Goal: Information Seeking & Learning: Learn about a topic

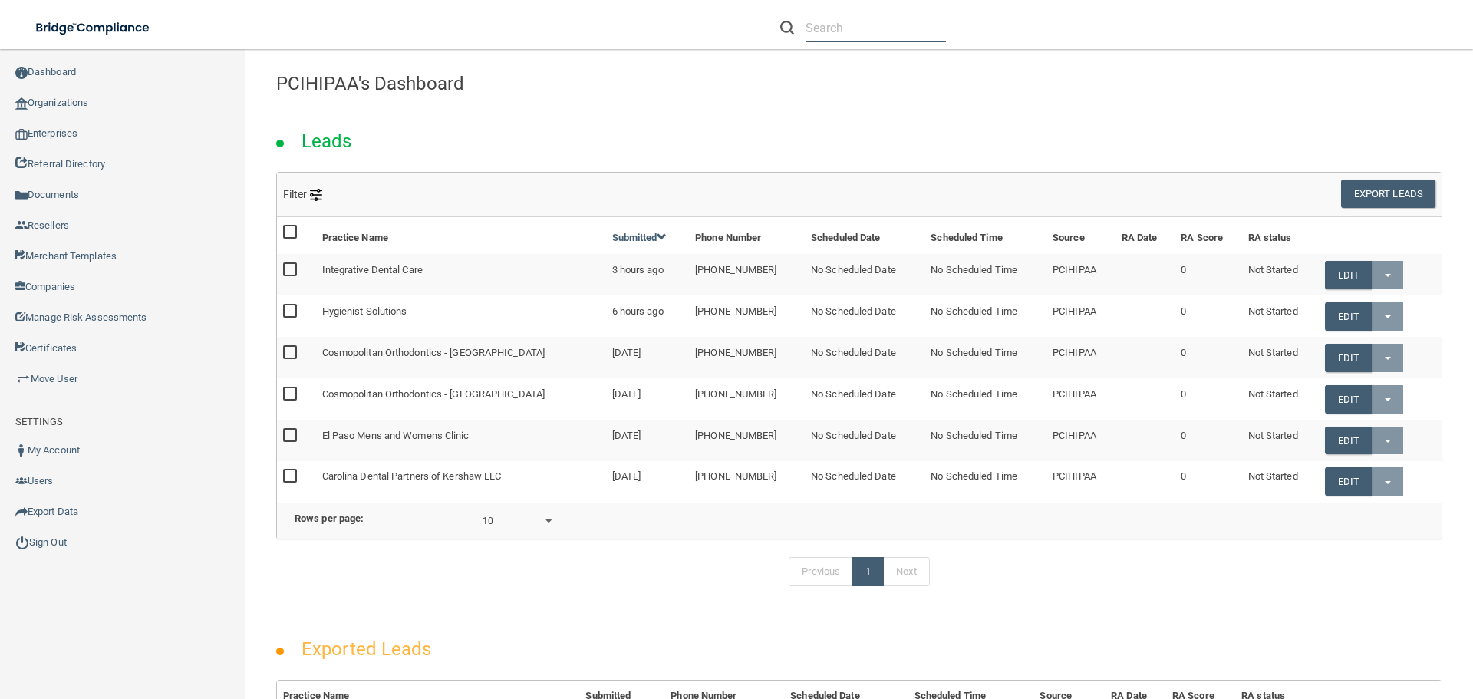
click at [912, 25] on input "text" at bounding box center [876, 28] width 140 height 28
paste input "[MEDICAL_DATA] Associates LLC"
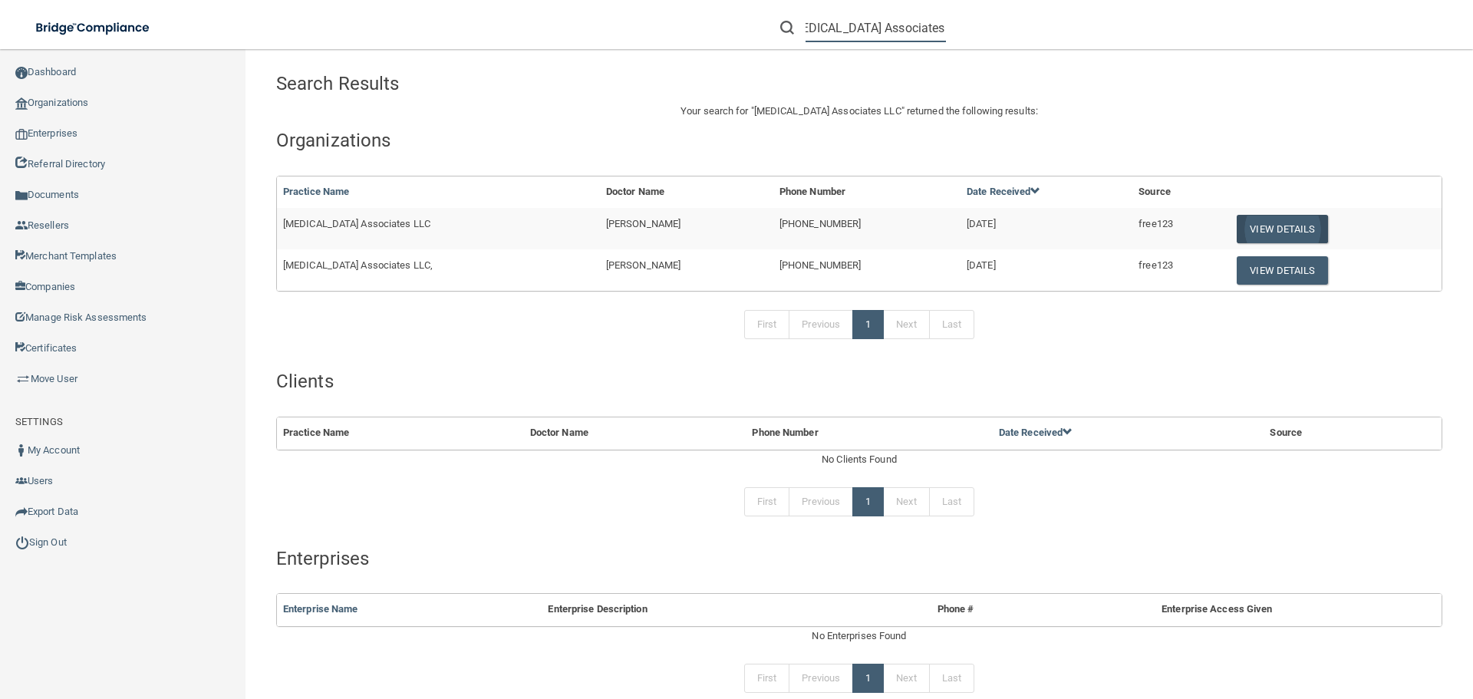
type input "[MEDICAL_DATA] Associates LLC"
click at [1252, 222] on button "View Details" at bounding box center [1282, 229] width 91 height 28
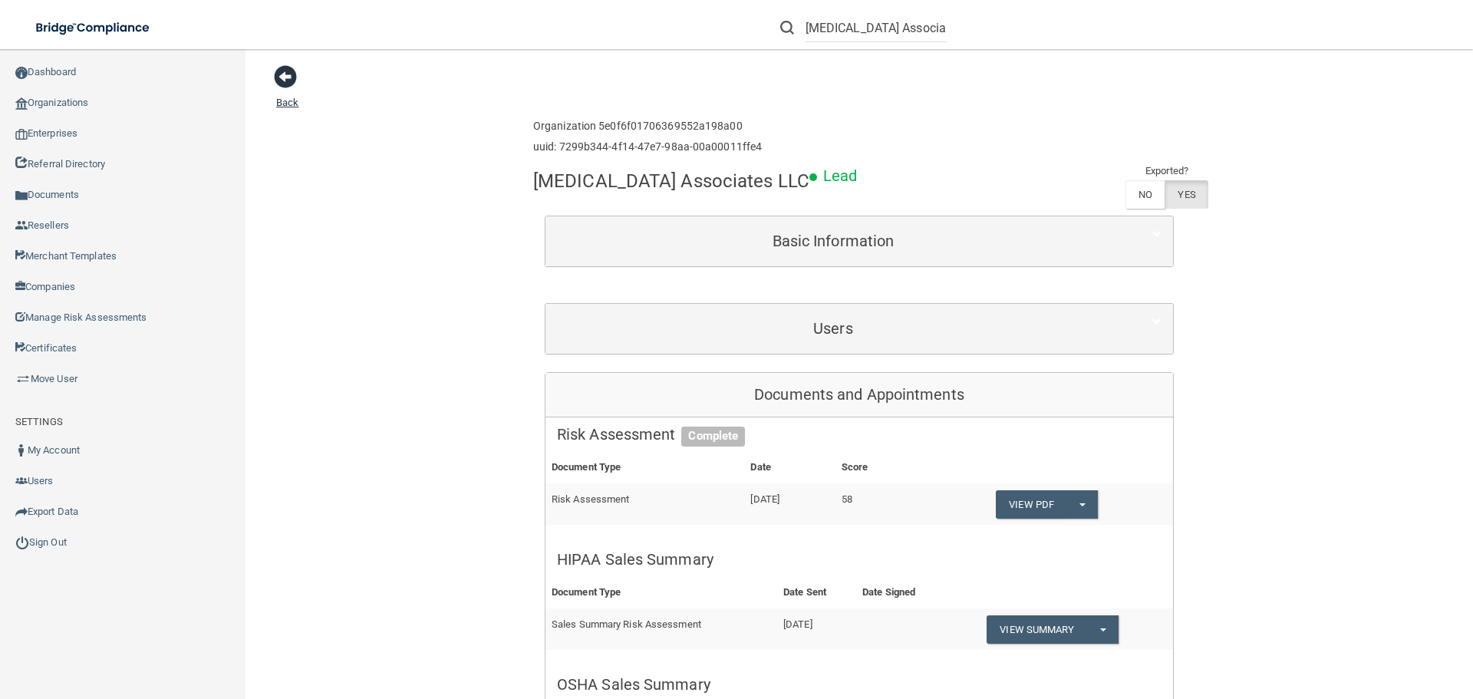
click at [294, 74] on span at bounding box center [285, 76] width 23 height 23
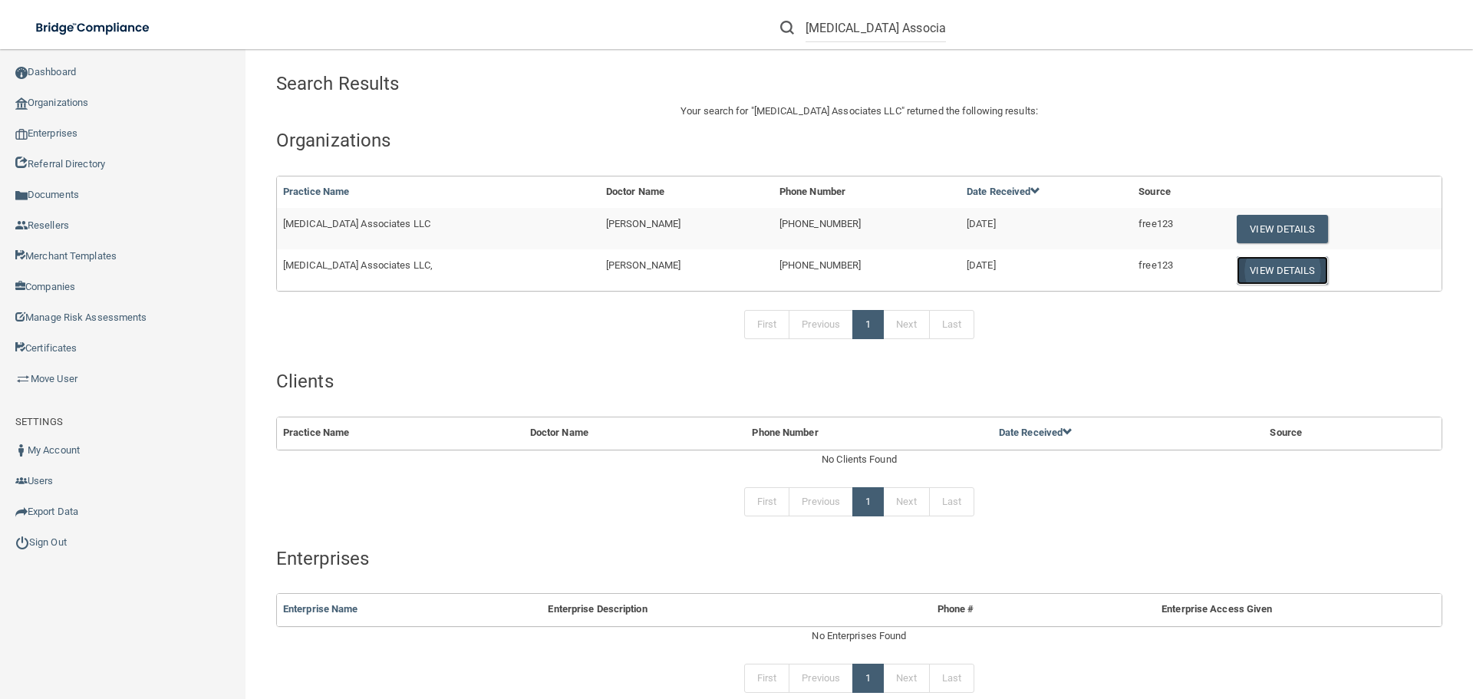
click at [1266, 265] on button "View Details" at bounding box center [1282, 270] width 91 height 28
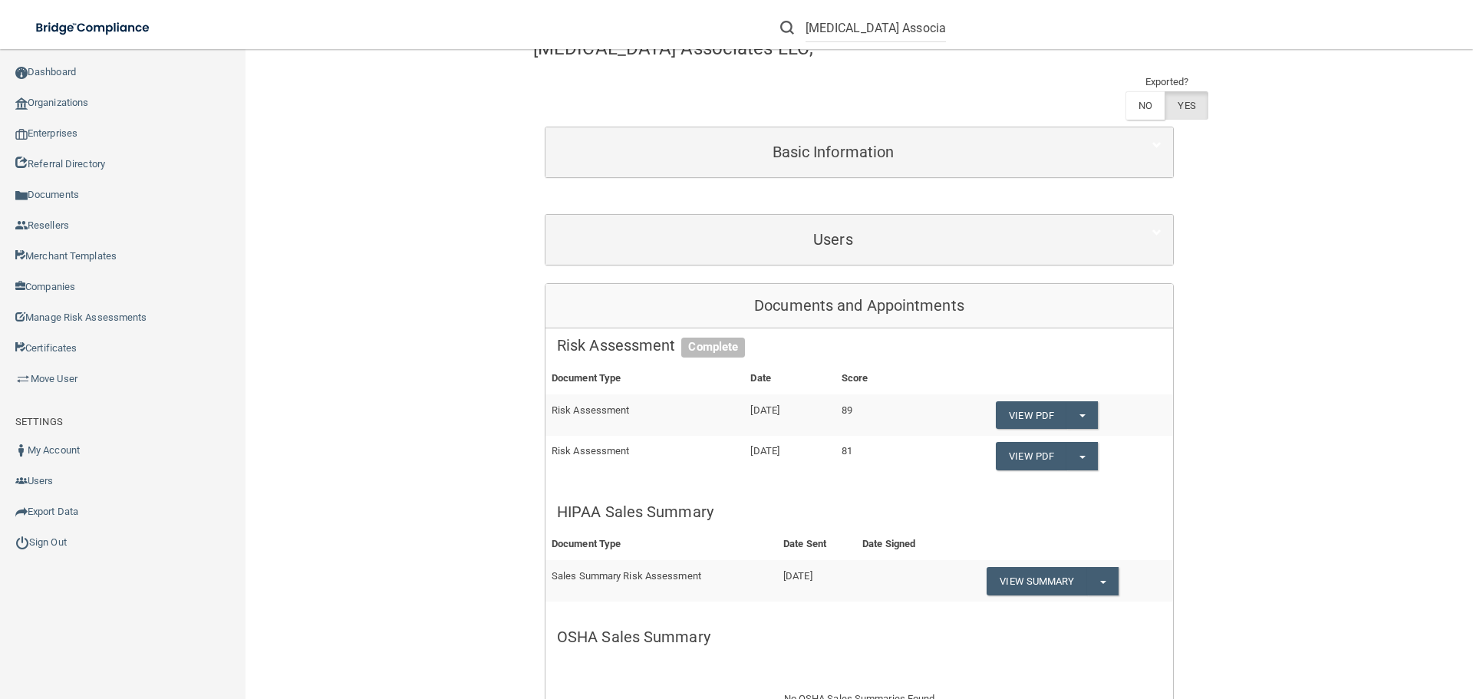
scroll to position [153, 0]
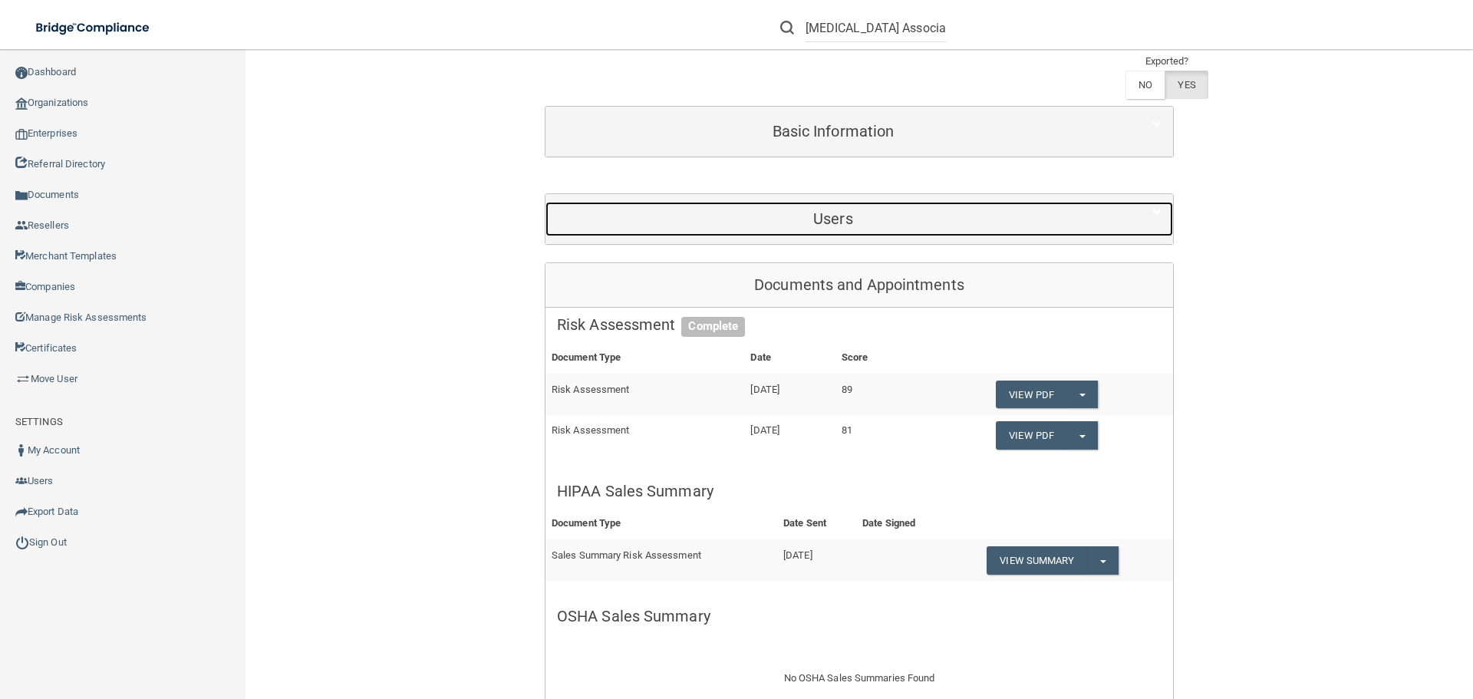
click at [838, 210] on h5 "Users" at bounding box center [833, 218] width 552 height 17
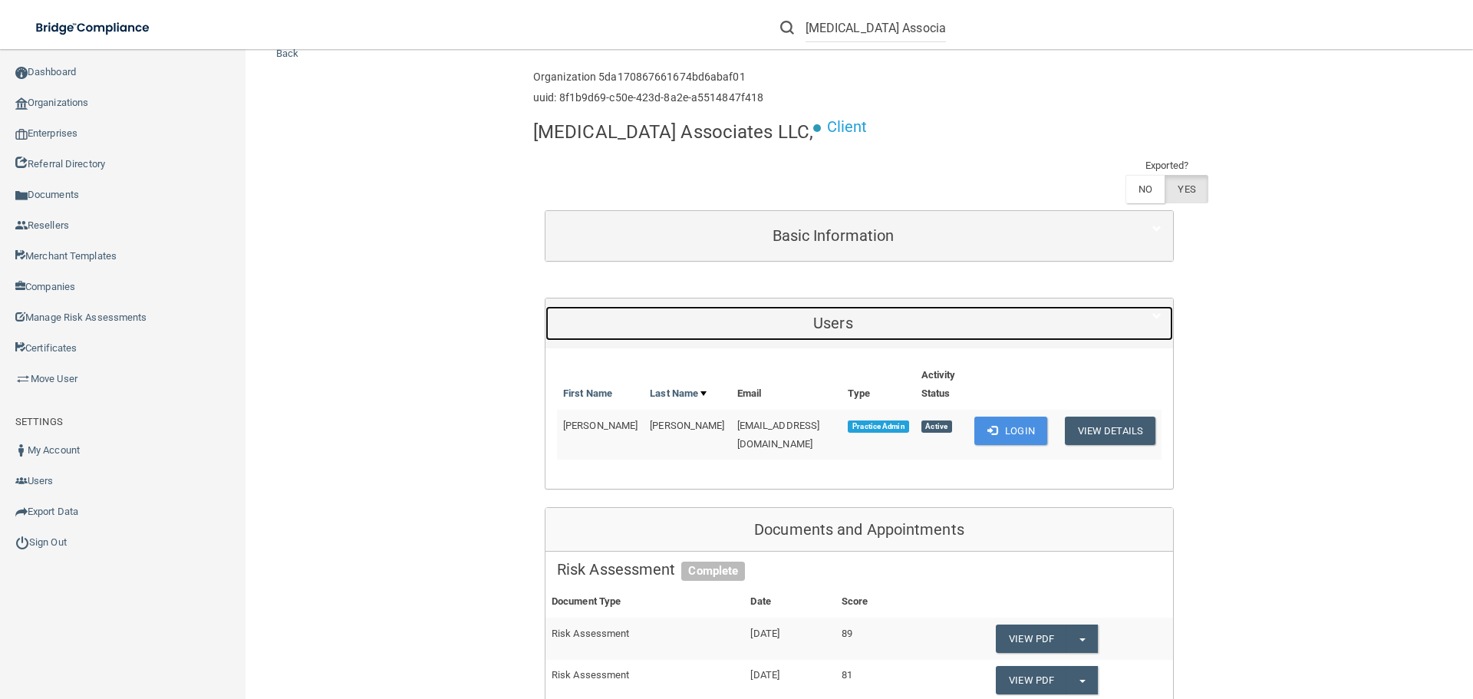
scroll to position [77, 0]
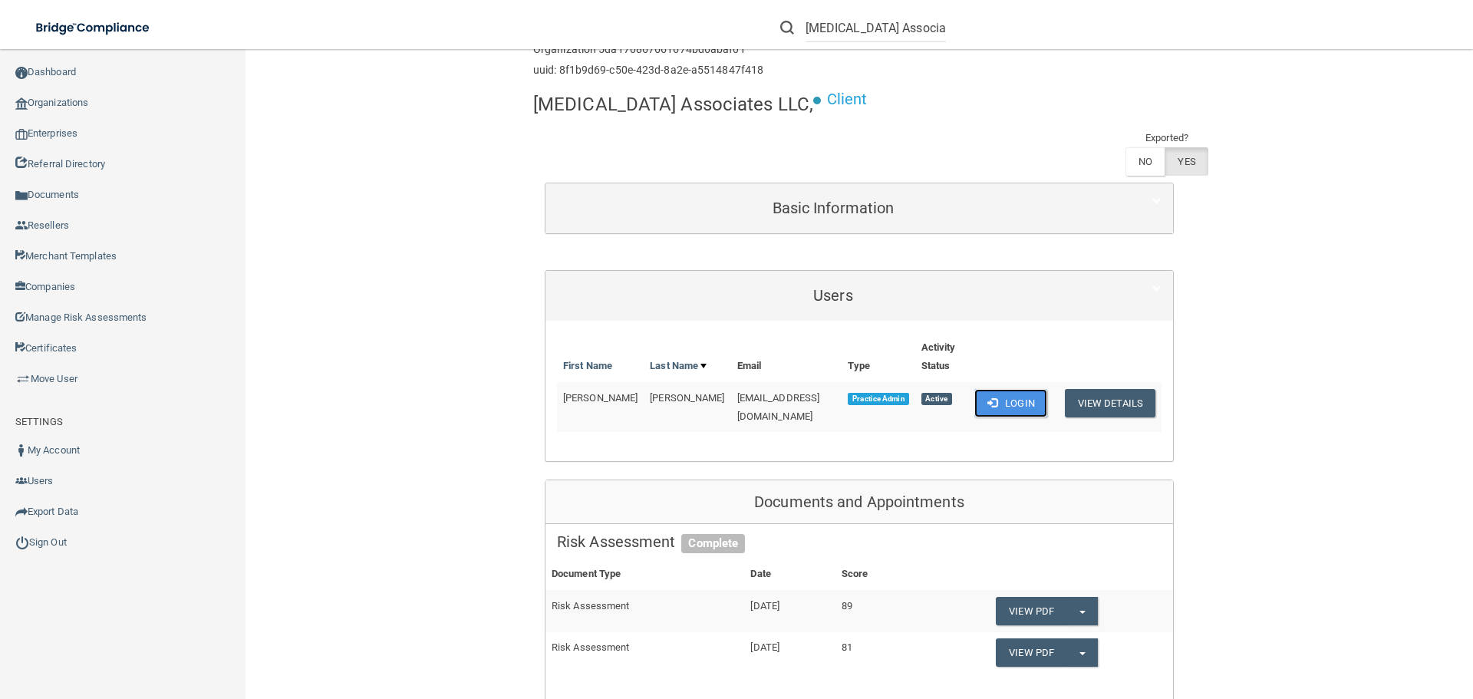
click at [1001, 389] on button "Login" at bounding box center [1010, 403] width 73 height 28
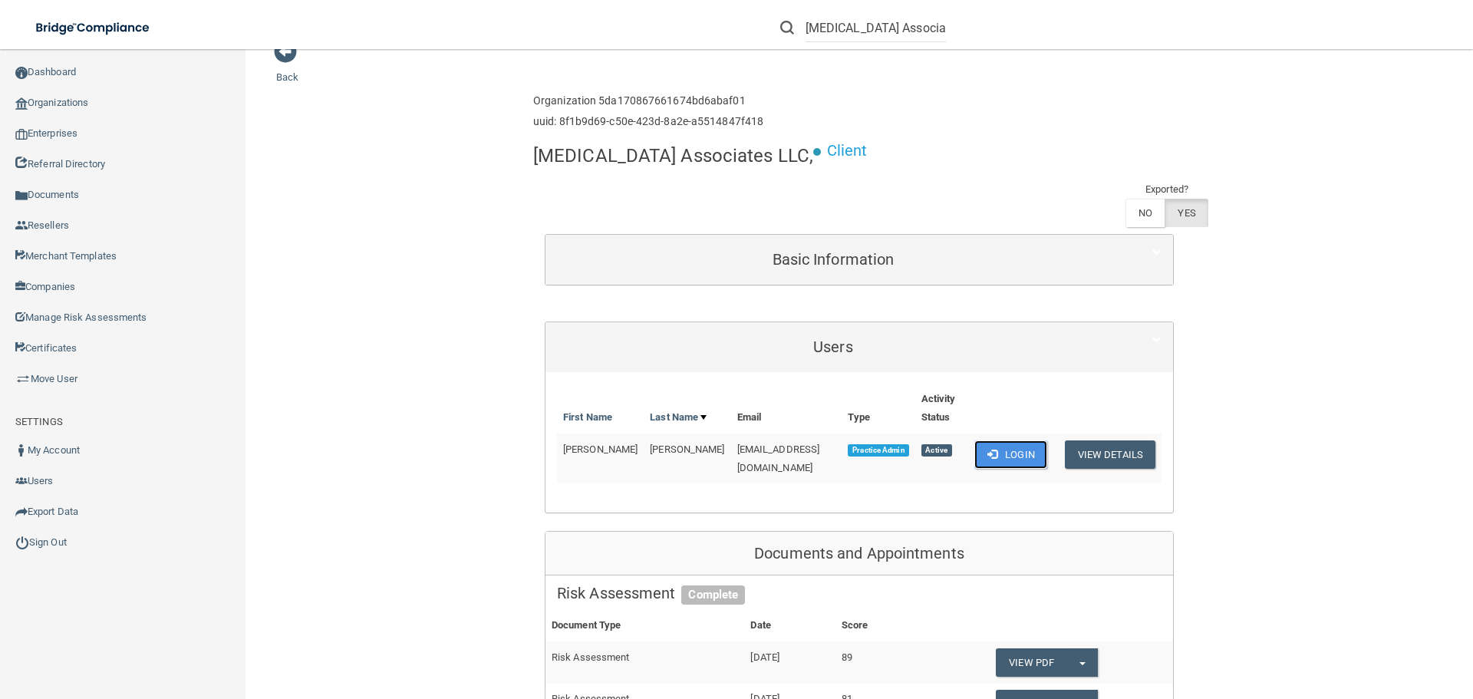
scroll to position [0, 0]
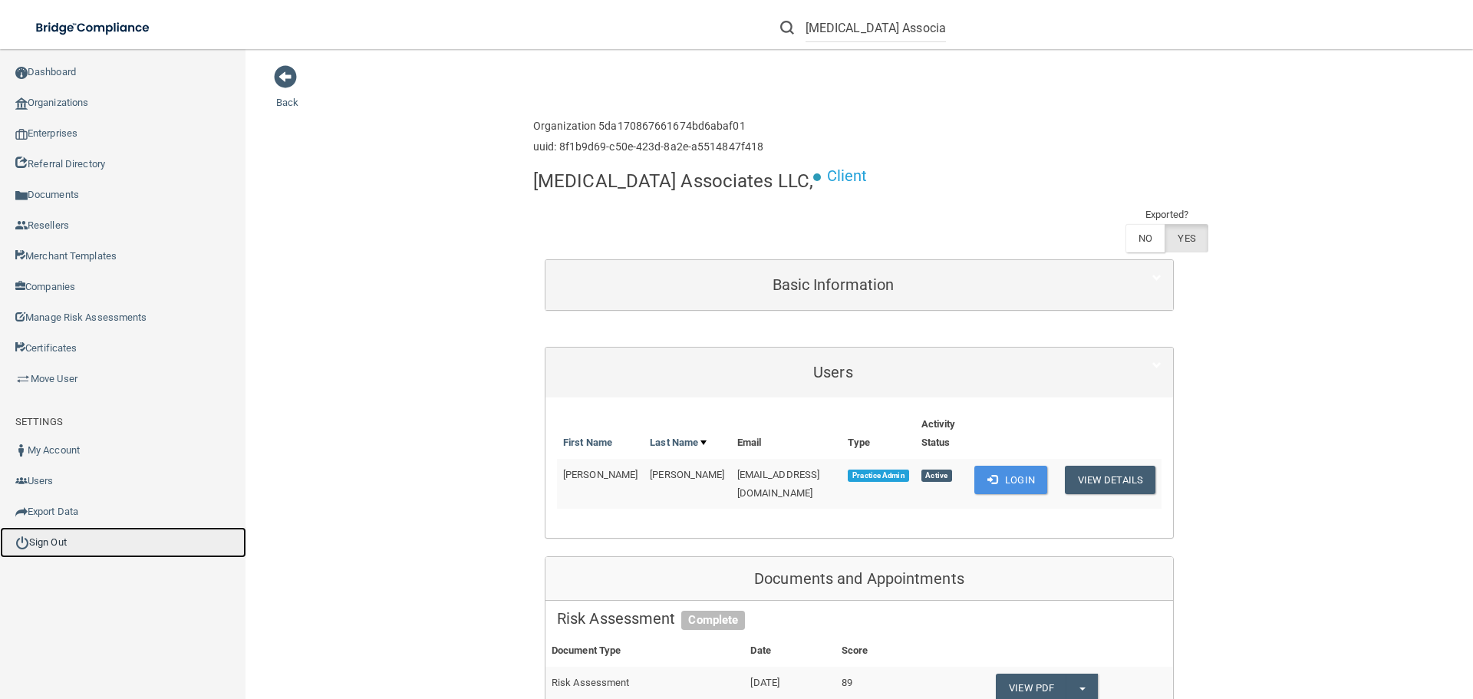
click at [44, 542] on link "Sign Out" at bounding box center [123, 542] width 246 height 31
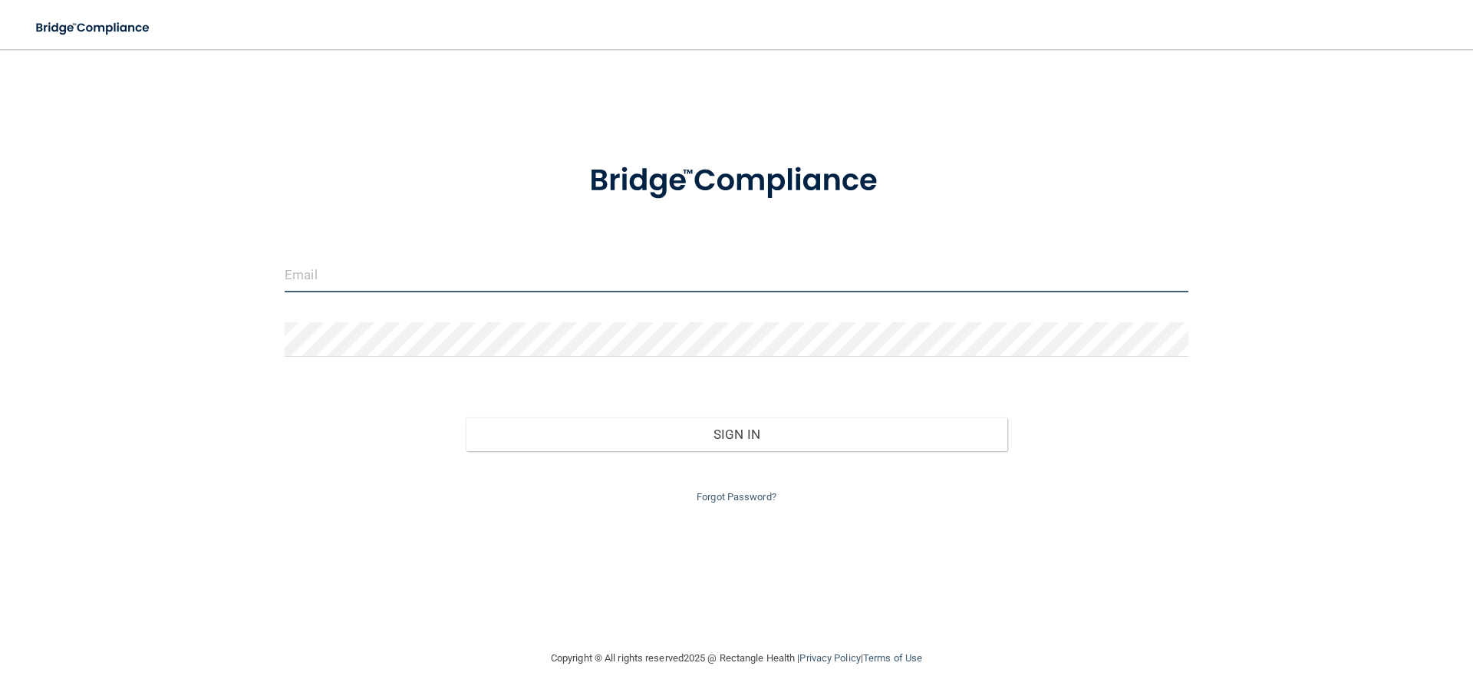
type input "[EMAIL_ADDRESS][DOMAIN_NAME]"
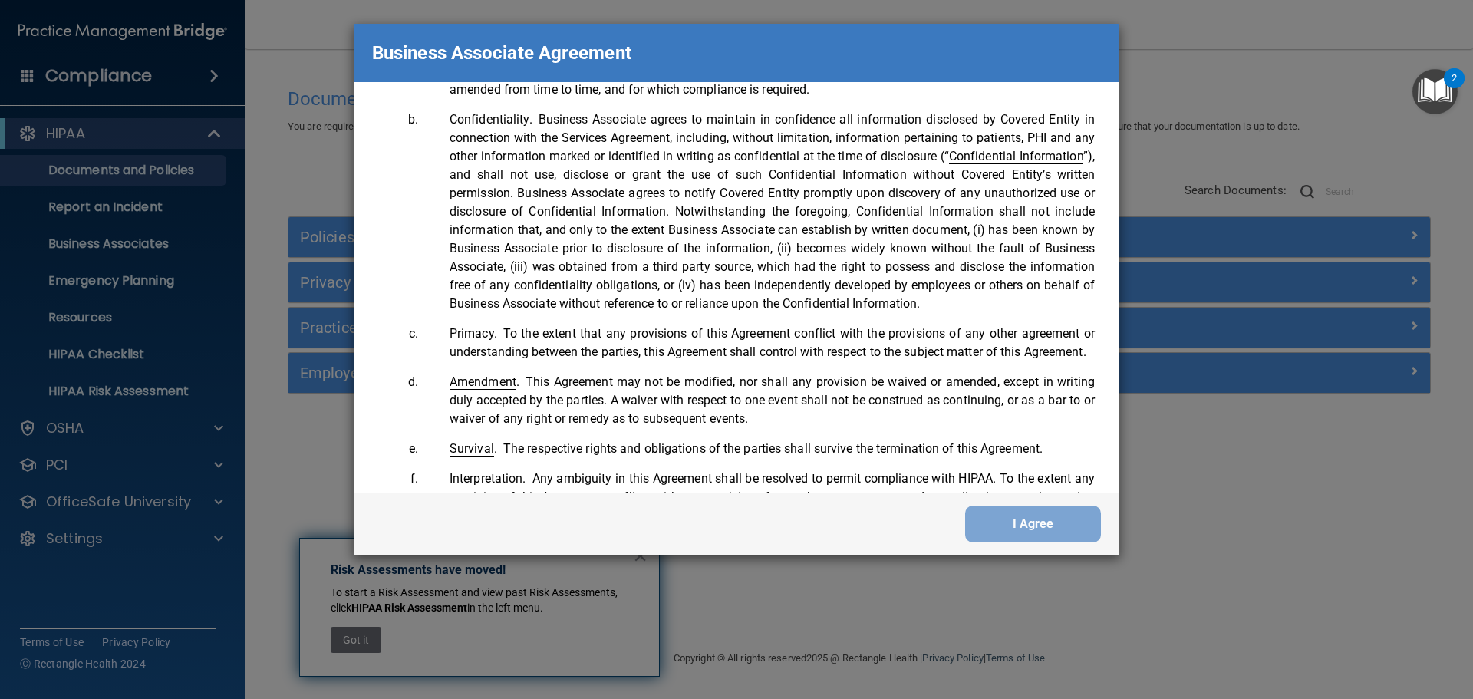
scroll to position [3129, 0]
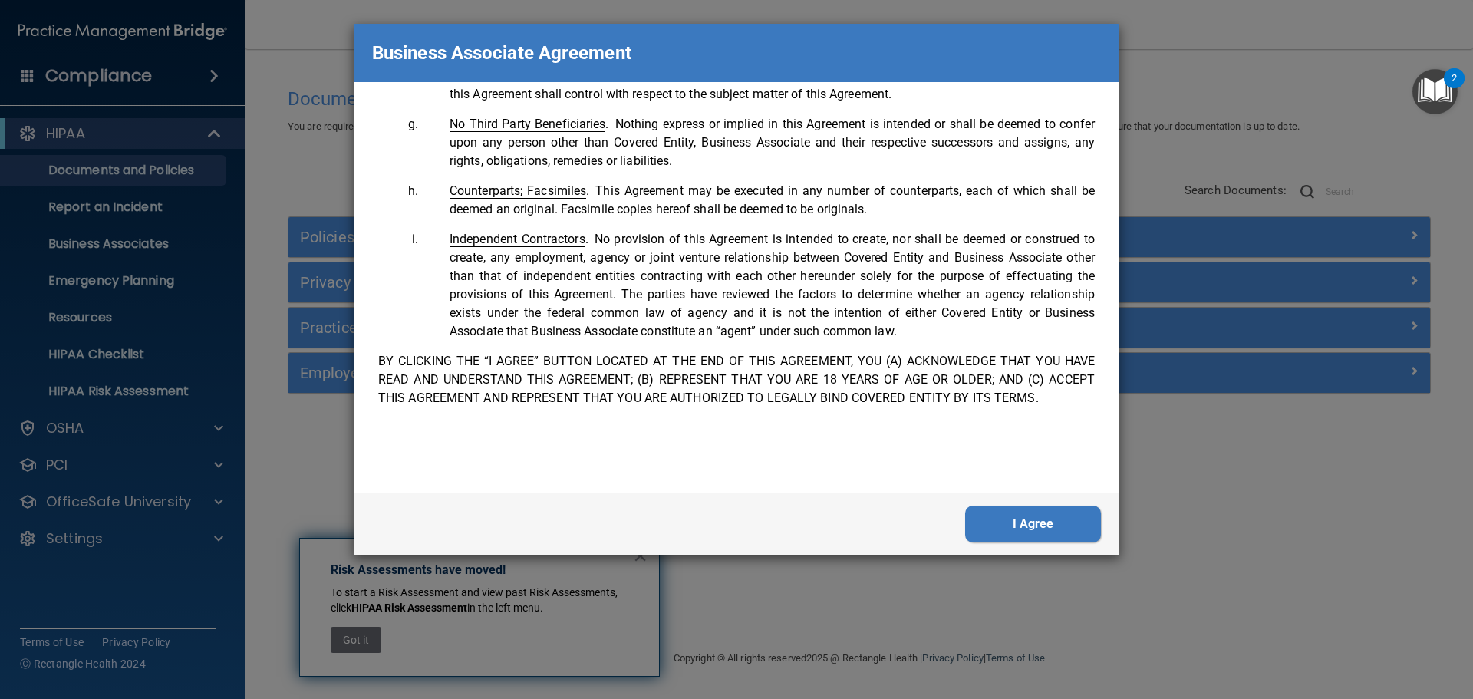
click at [1042, 524] on button "I Agree" at bounding box center [1033, 524] width 136 height 37
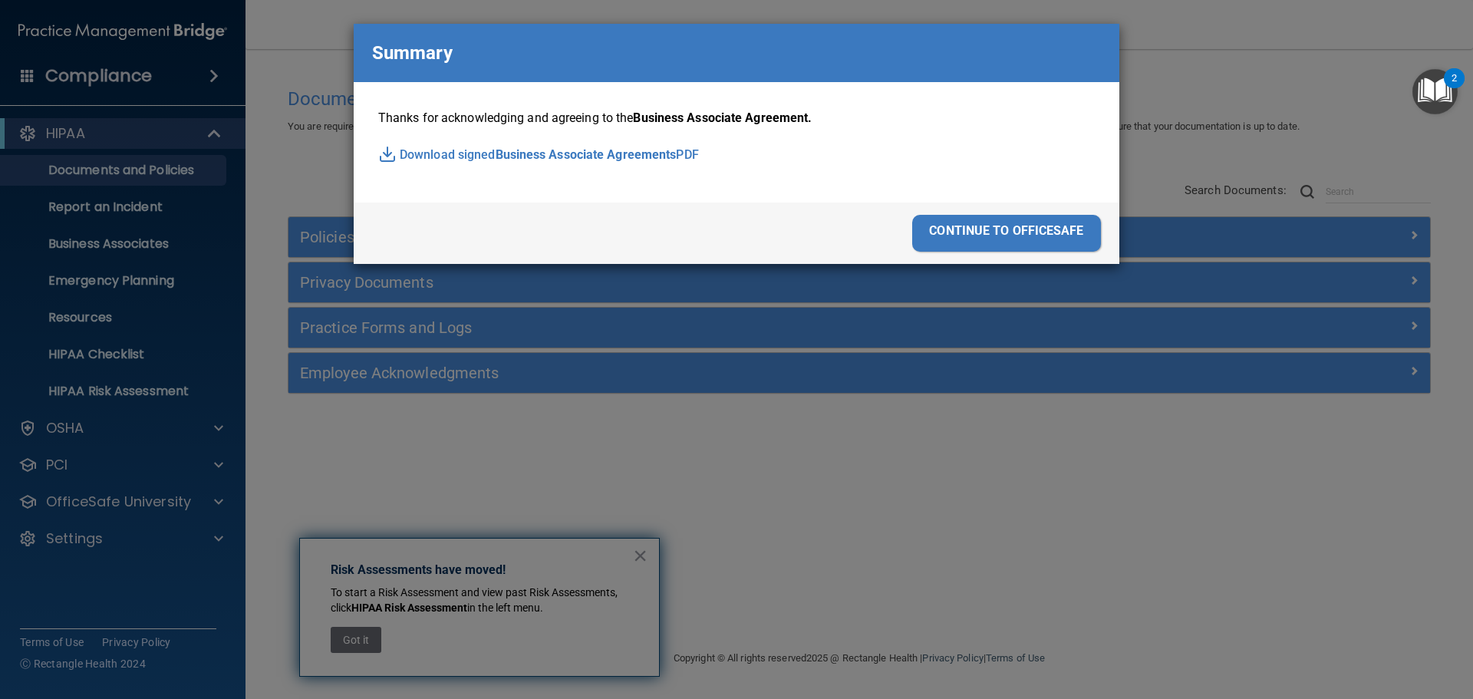
click at [1035, 228] on div "continue to officesafe" at bounding box center [1006, 233] width 189 height 37
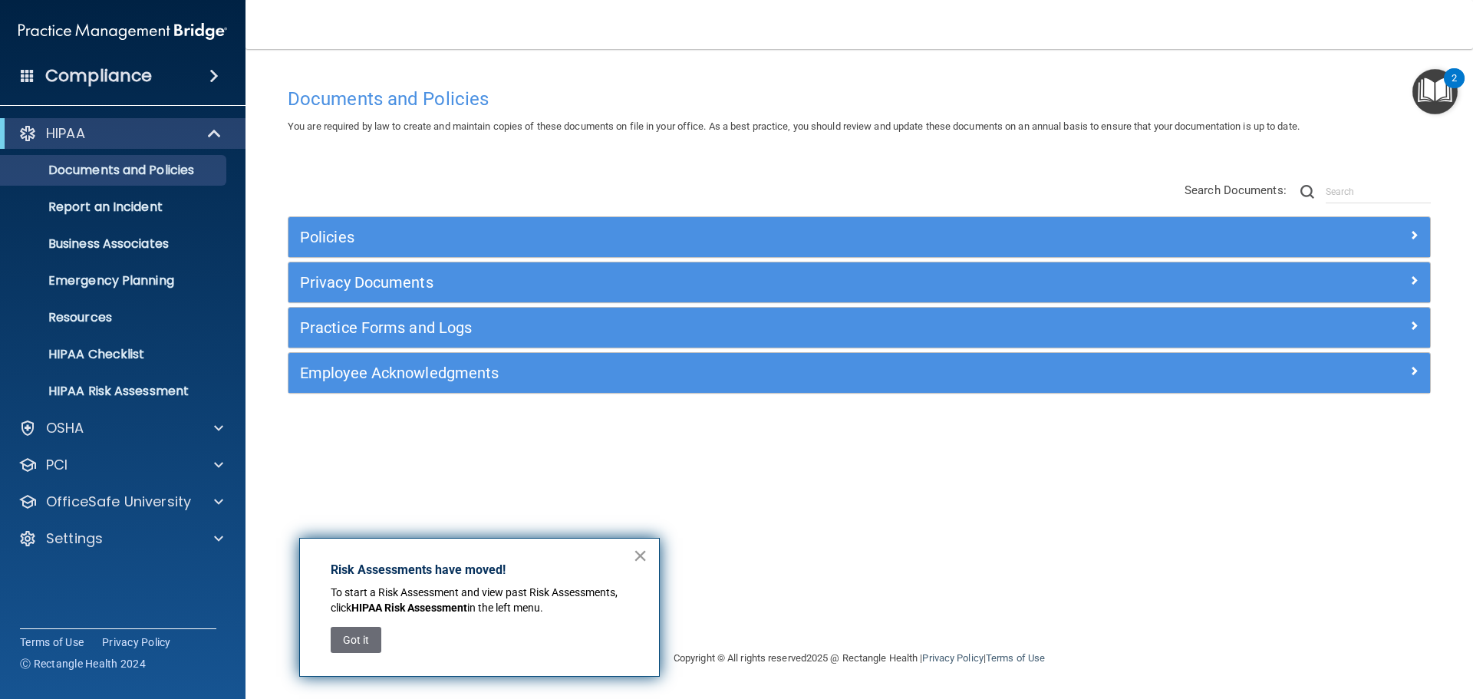
click at [644, 554] on button "×" at bounding box center [640, 555] width 15 height 25
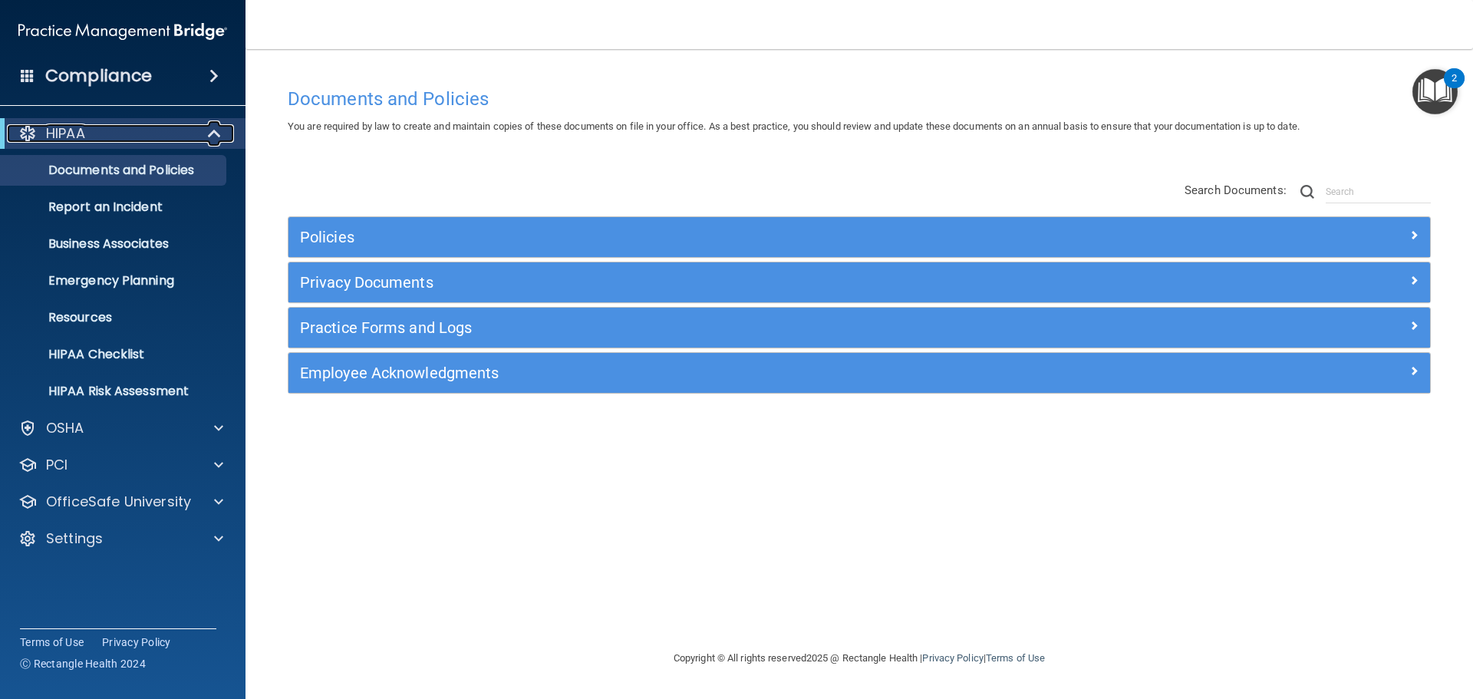
click at [213, 128] on span at bounding box center [215, 133] width 13 height 18
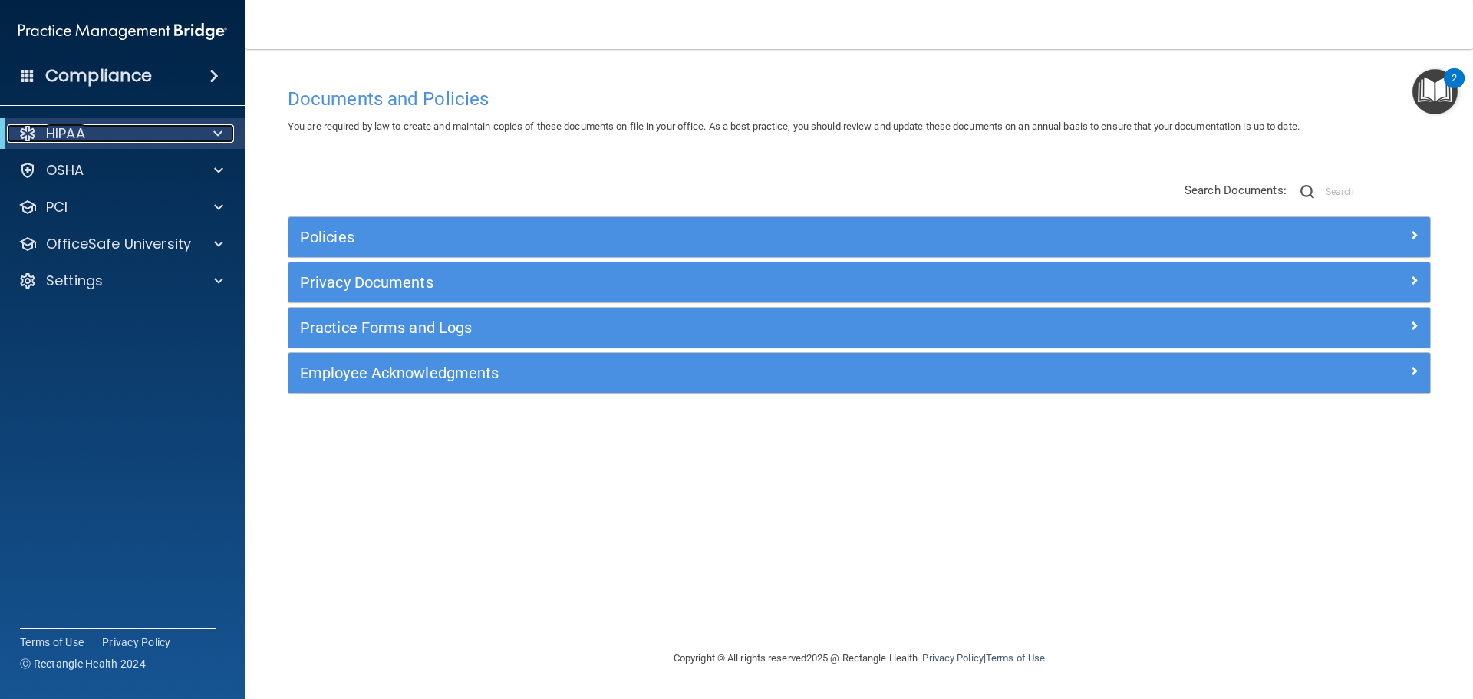
click at [213, 128] on span at bounding box center [217, 133] width 9 height 18
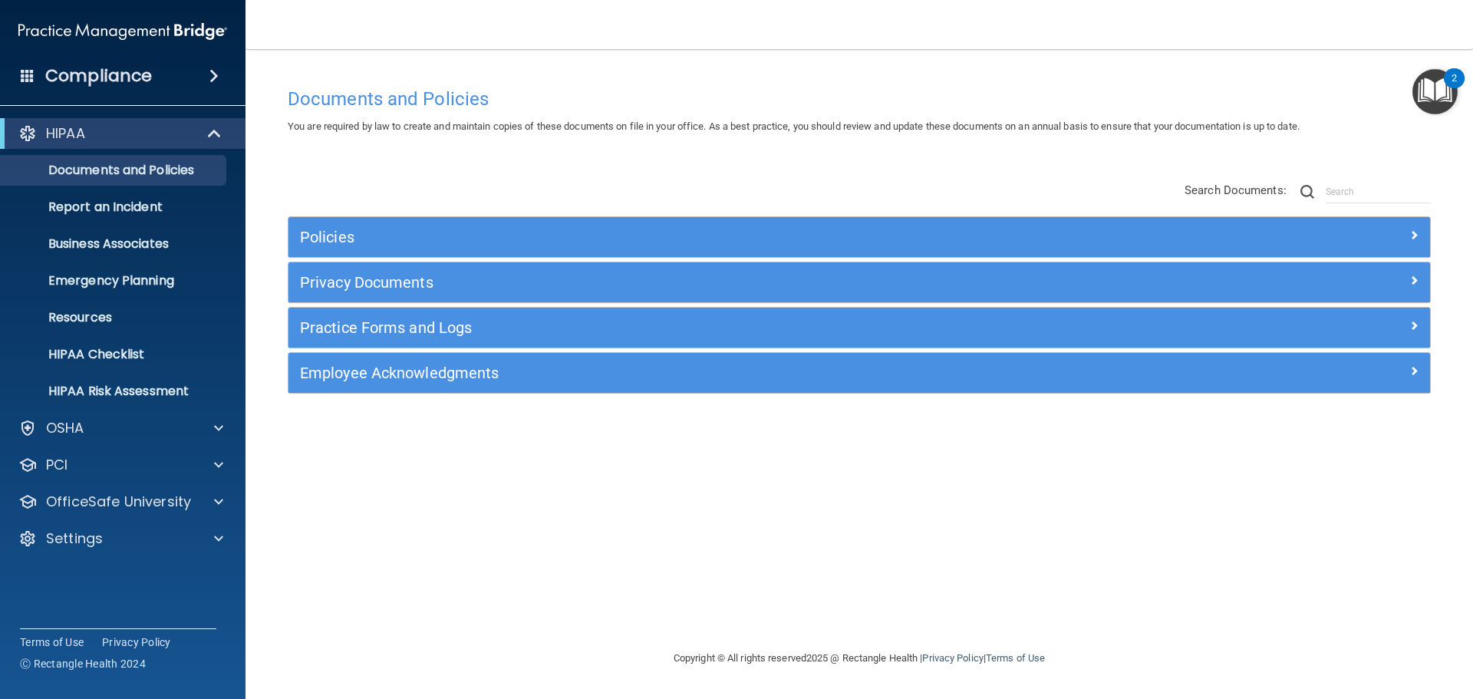
click at [349, 157] on div "Documents and Policies You are required by law to create and maintain copies of…" at bounding box center [859, 364] width 1166 height 569
click at [222, 430] on span at bounding box center [218, 428] width 9 height 18
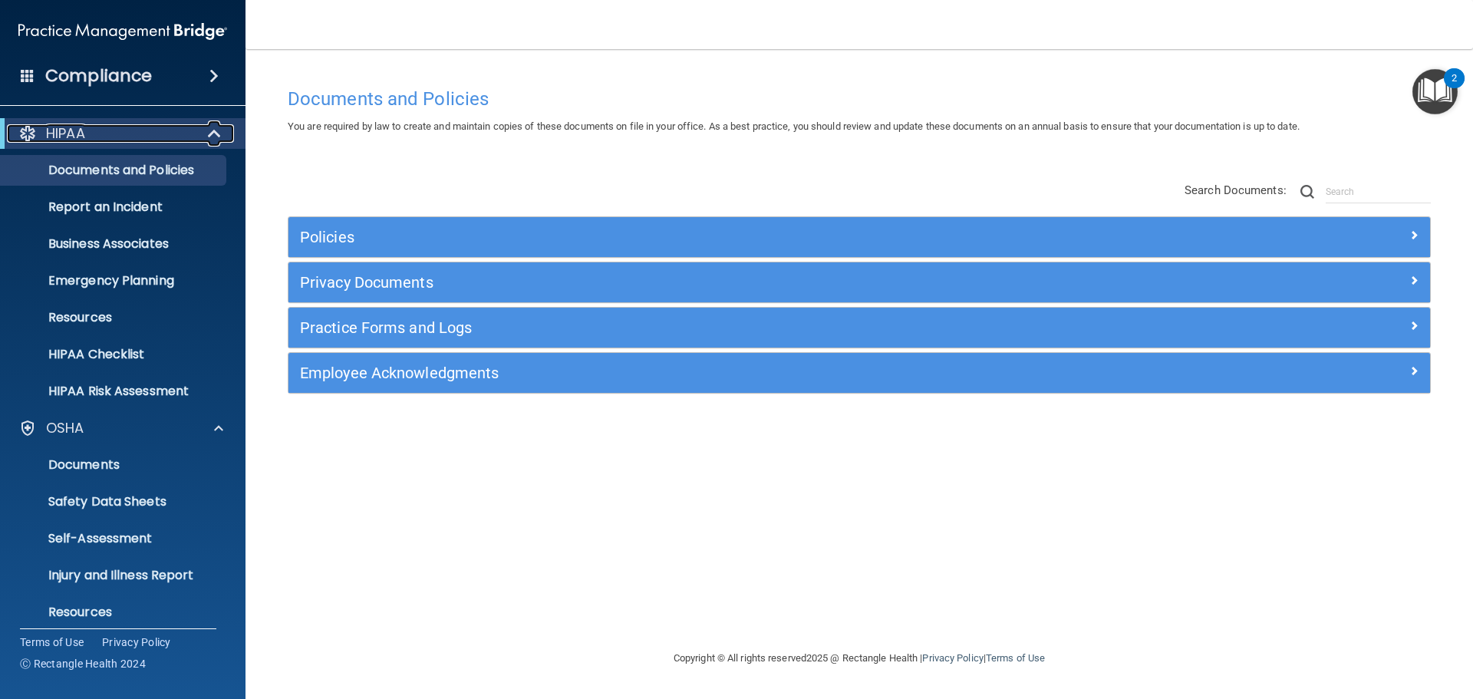
click at [212, 130] on span at bounding box center [215, 133] width 13 height 18
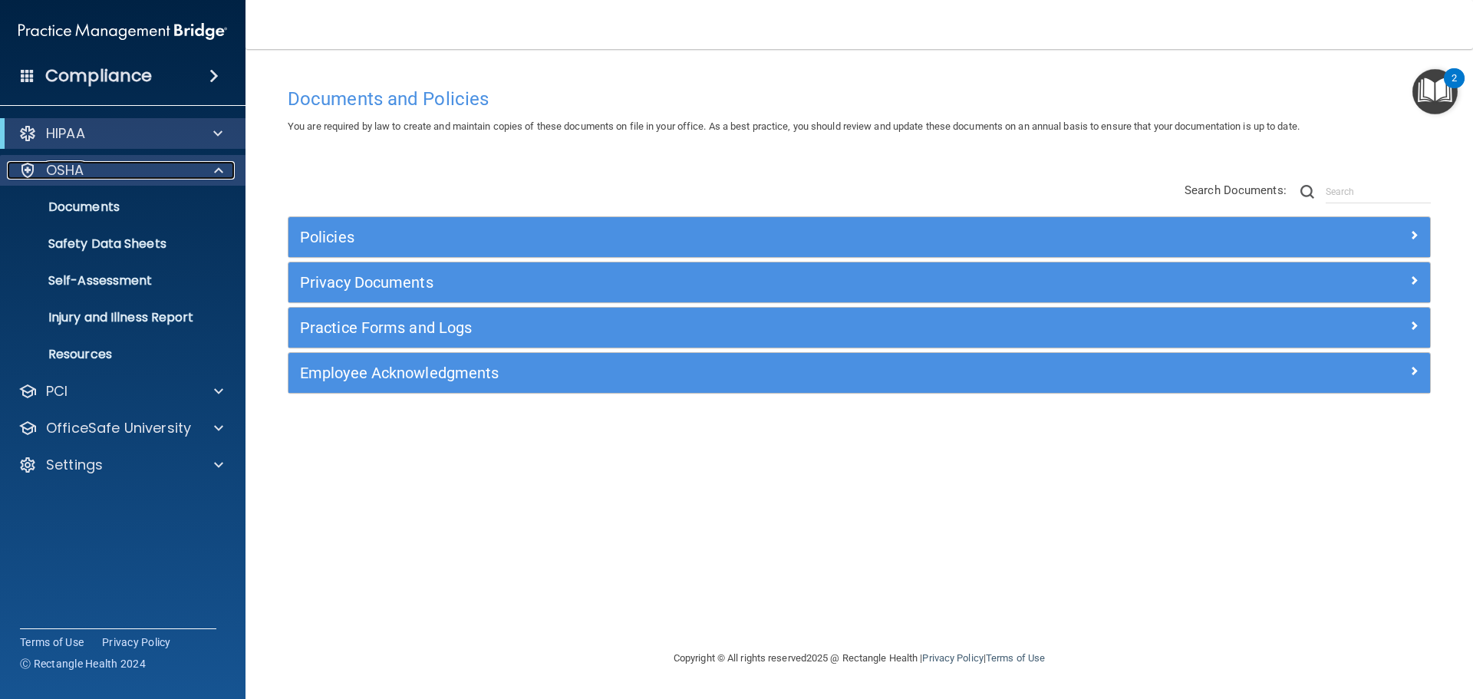
click at [218, 164] on span at bounding box center [218, 170] width 9 height 18
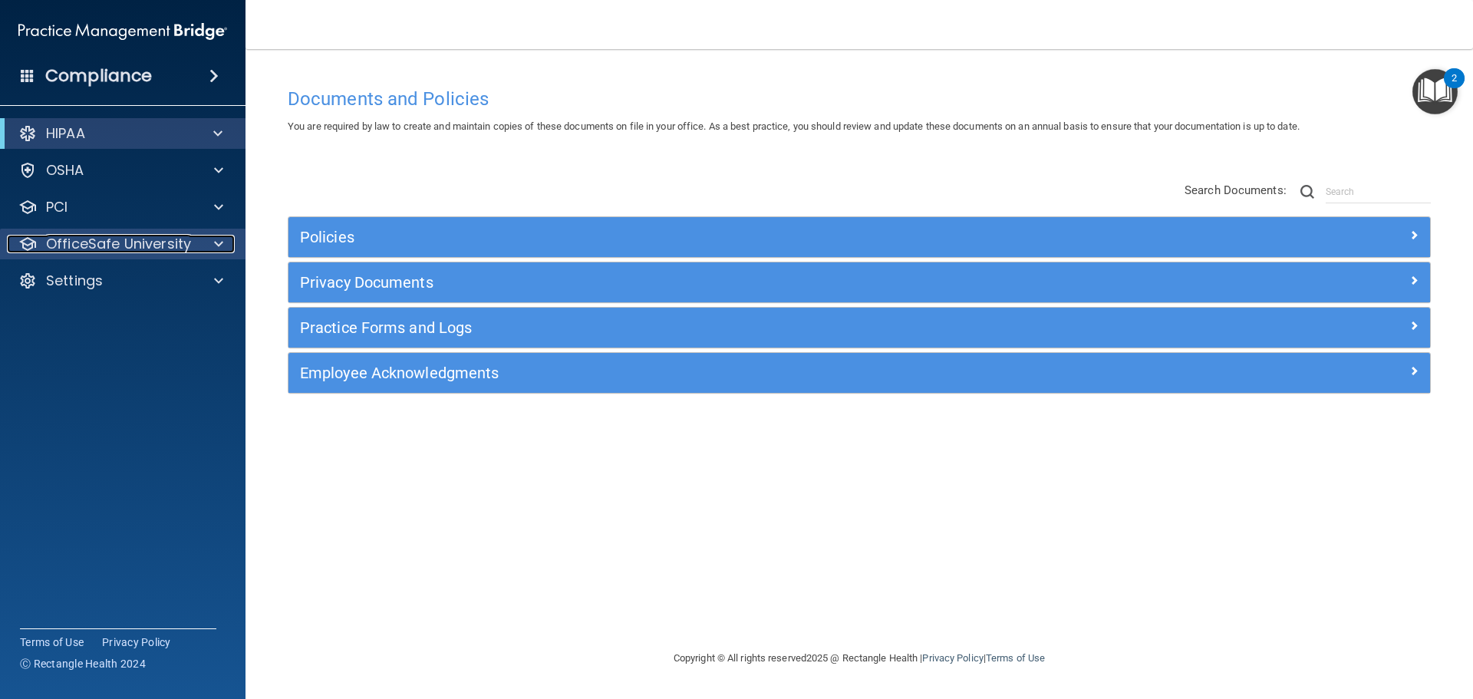
click at [206, 248] on div at bounding box center [216, 244] width 38 height 18
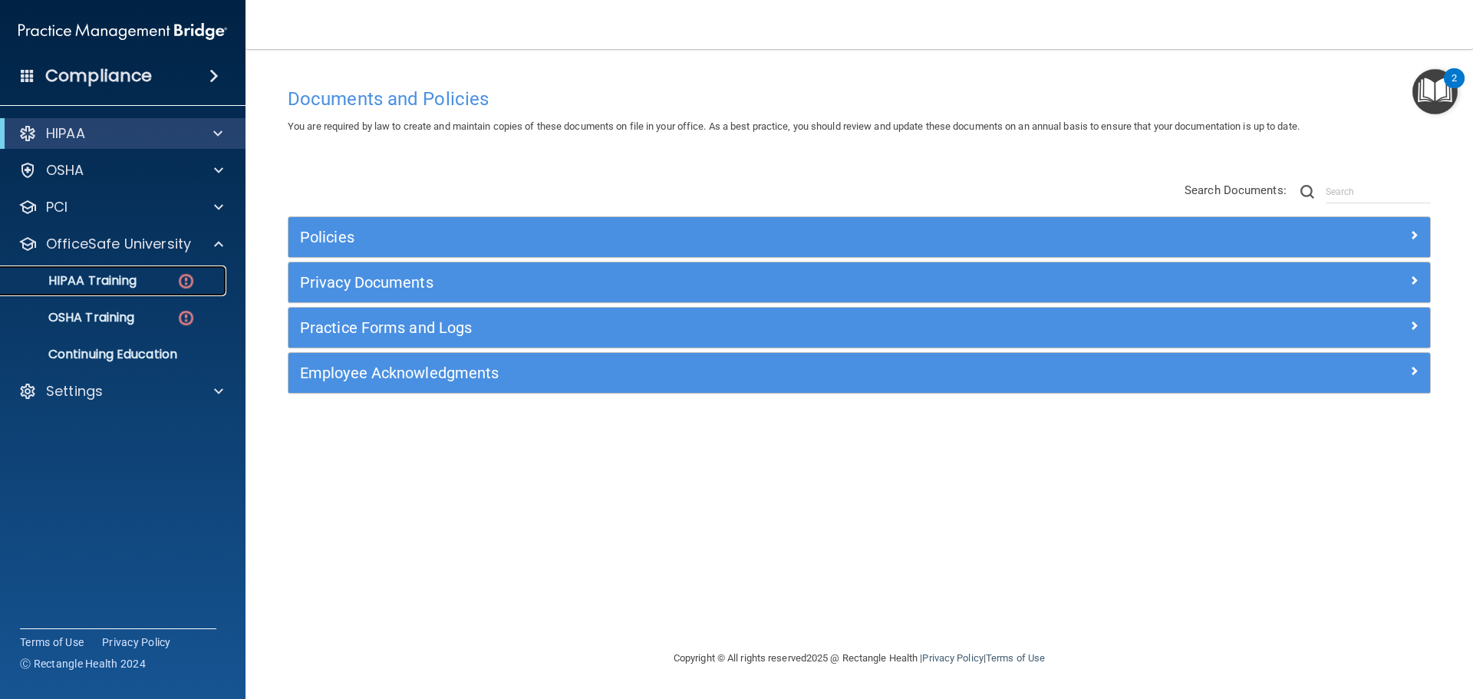
click at [88, 273] on p "HIPAA Training" at bounding box center [73, 280] width 127 height 15
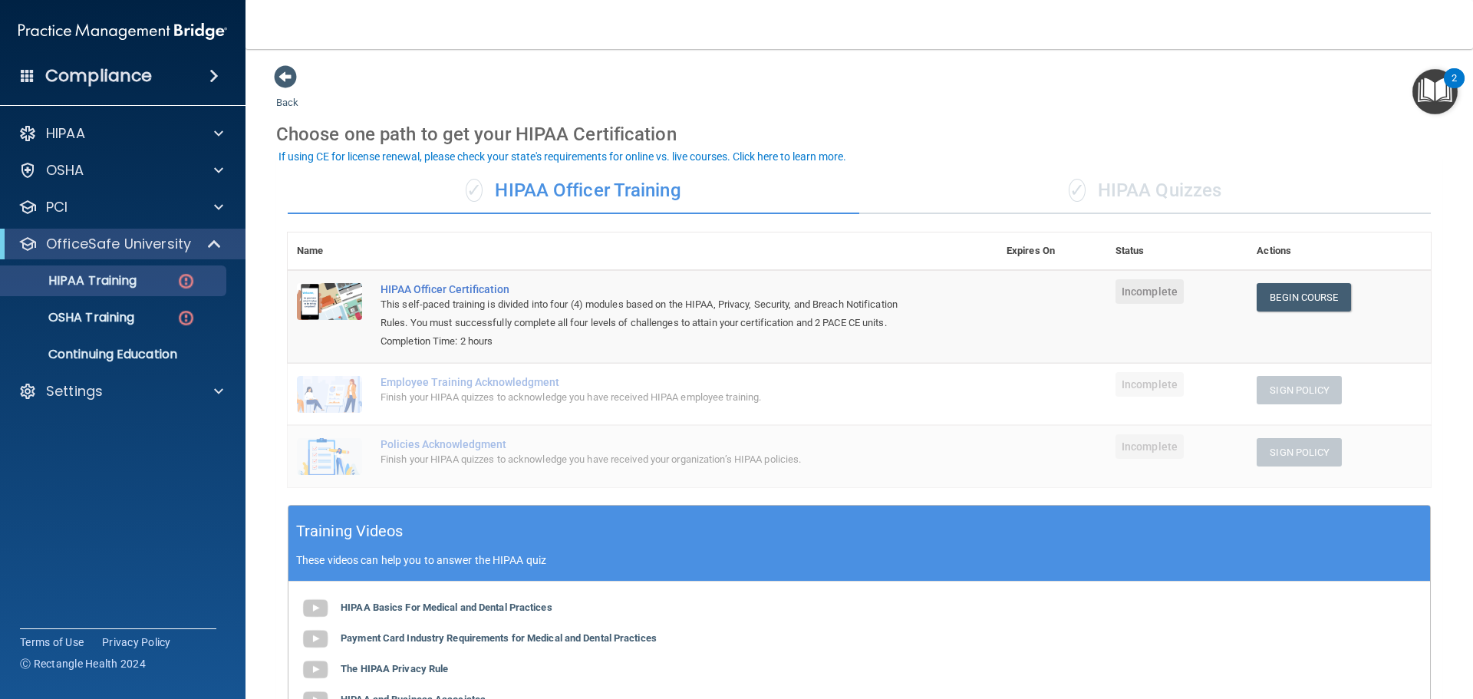
click at [1154, 197] on div "✓ HIPAA Quizzes" at bounding box center [1145, 191] width 572 height 46
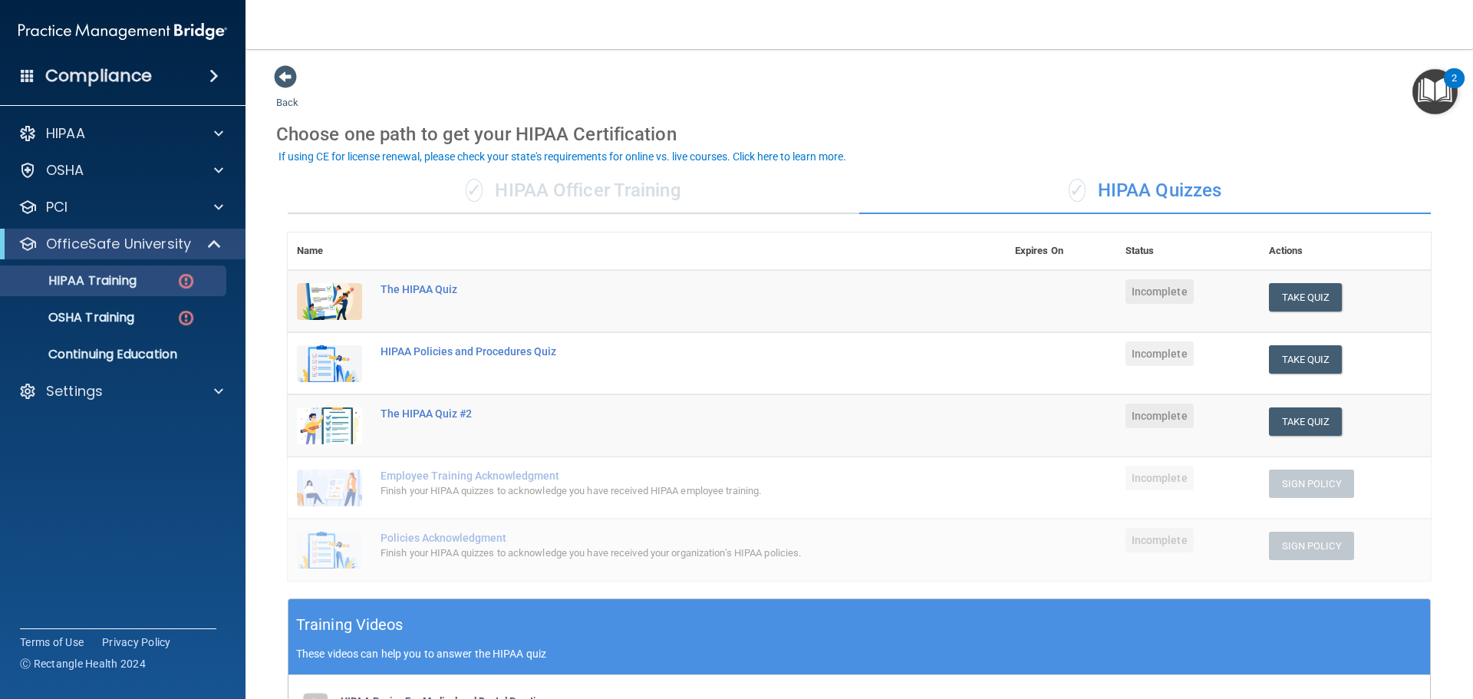
click at [663, 182] on div "✓ HIPAA Officer Training" at bounding box center [574, 191] width 572 height 46
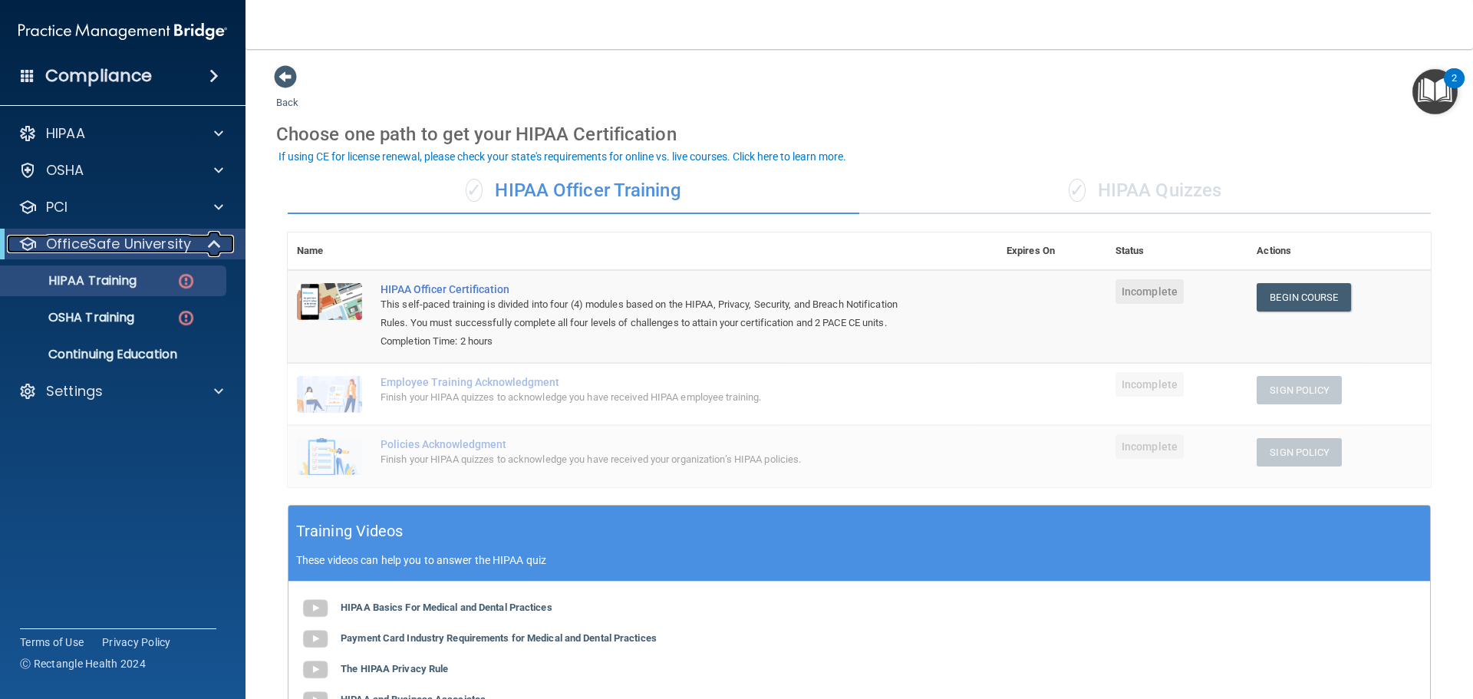
click at [216, 242] on span at bounding box center [215, 244] width 13 height 18
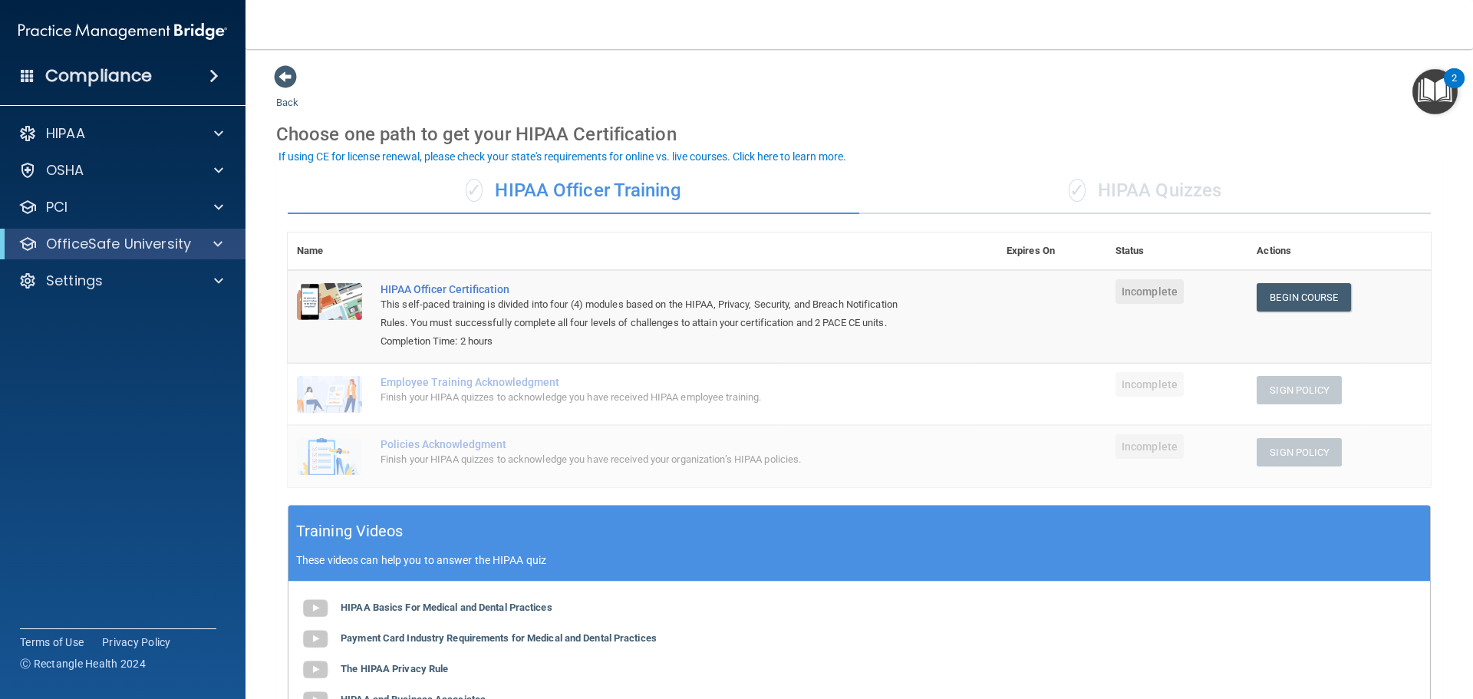
click at [1436, 95] on img "Open Resource Center, 2 new notifications" at bounding box center [1434, 91] width 45 height 45
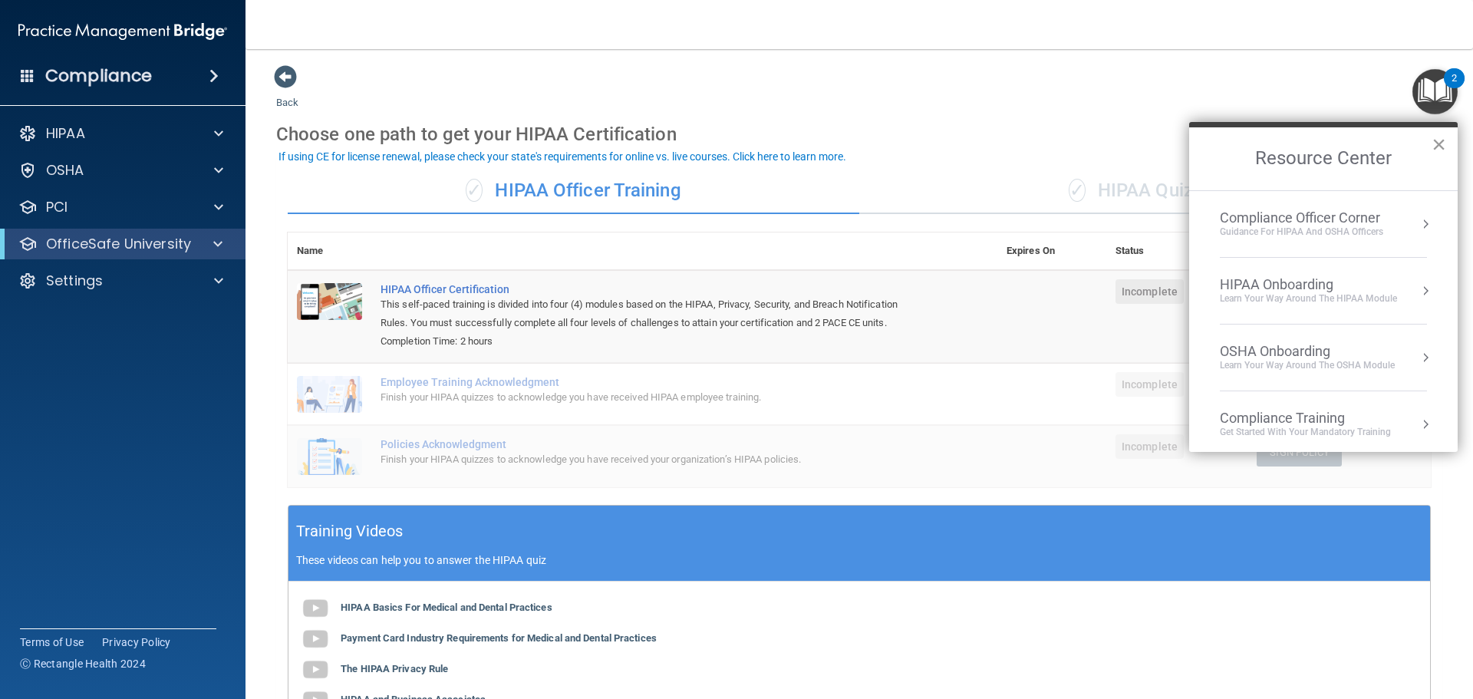
click at [1436, 142] on button "×" at bounding box center [1439, 144] width 15 height 25
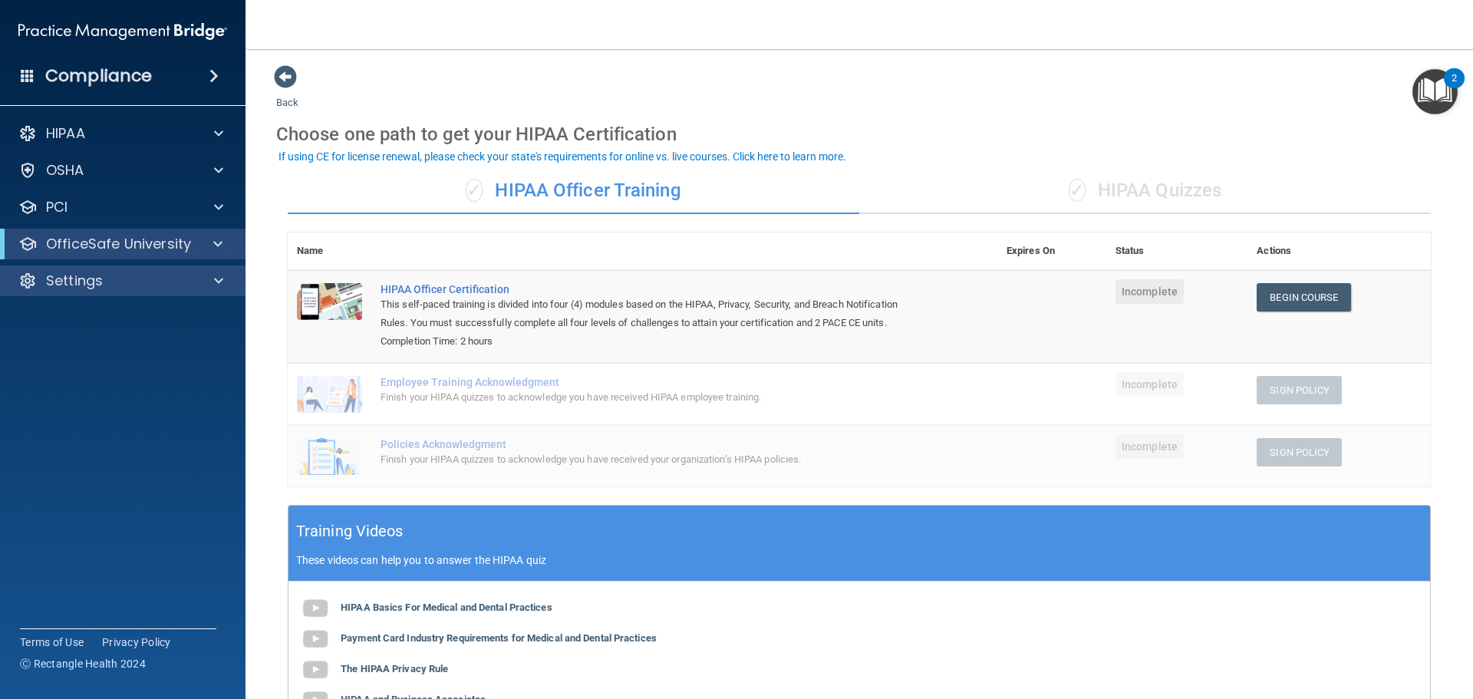
click at [156, 293] on div "Settings" at bounding box center [123, 280] width 246 height 31
click at [214, 279] on span at bounding box center [218, 281] width 9 height 18
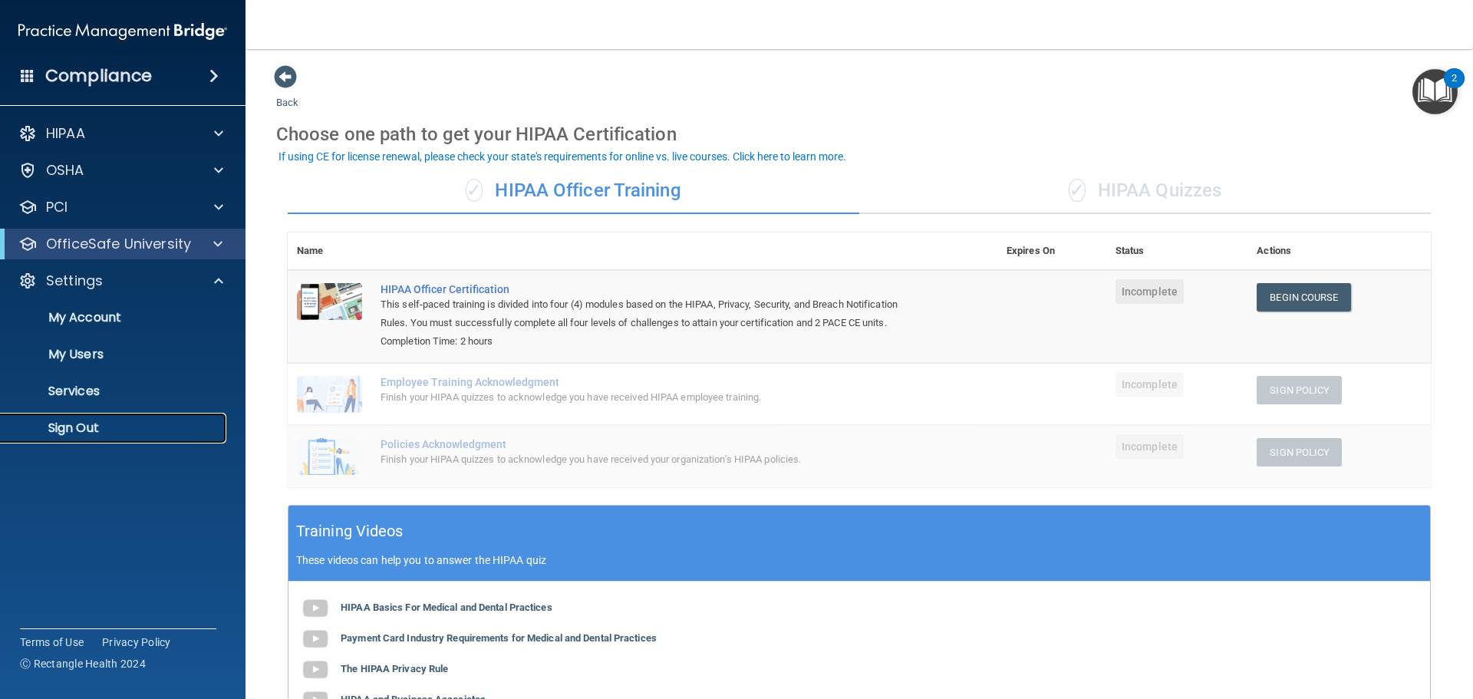
click at [69, 424] on p "Sign Out" at bounding box center [114, 427] width 209 height 15
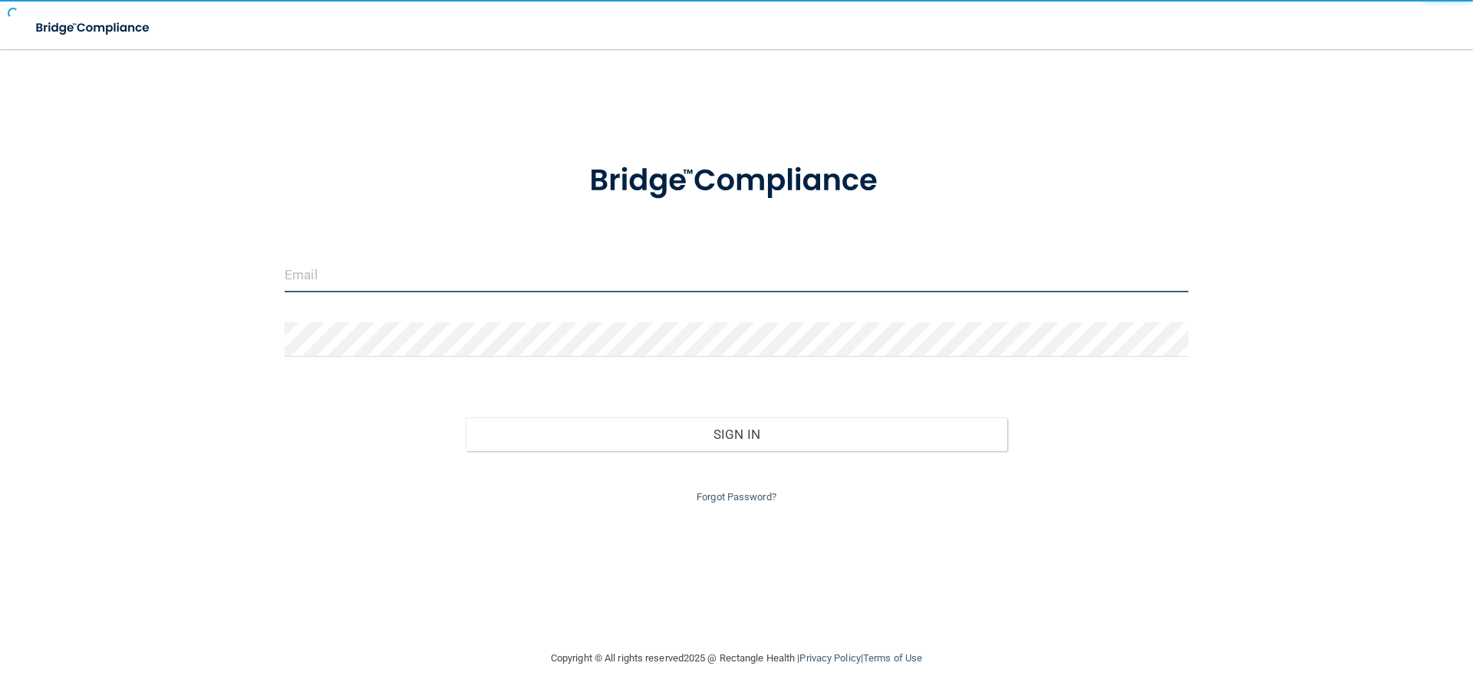
type input "[EMAIL_ADDRESS][DOMAIN_NAME]"
